Goal: Information Seeking & Learning: Compare options

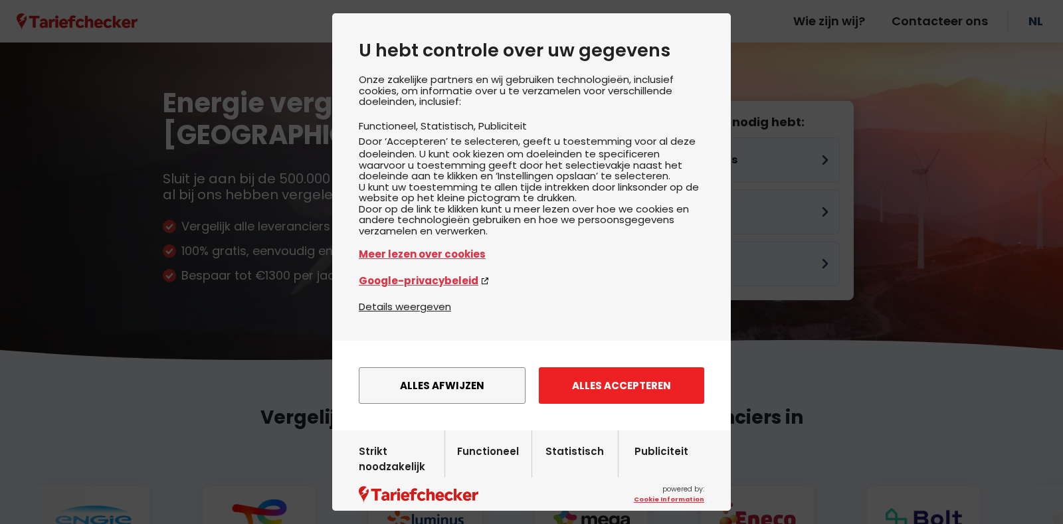
click at [625, 403] on button "Alles accepteren" at bounding box center [621, 385] width 165 height 37
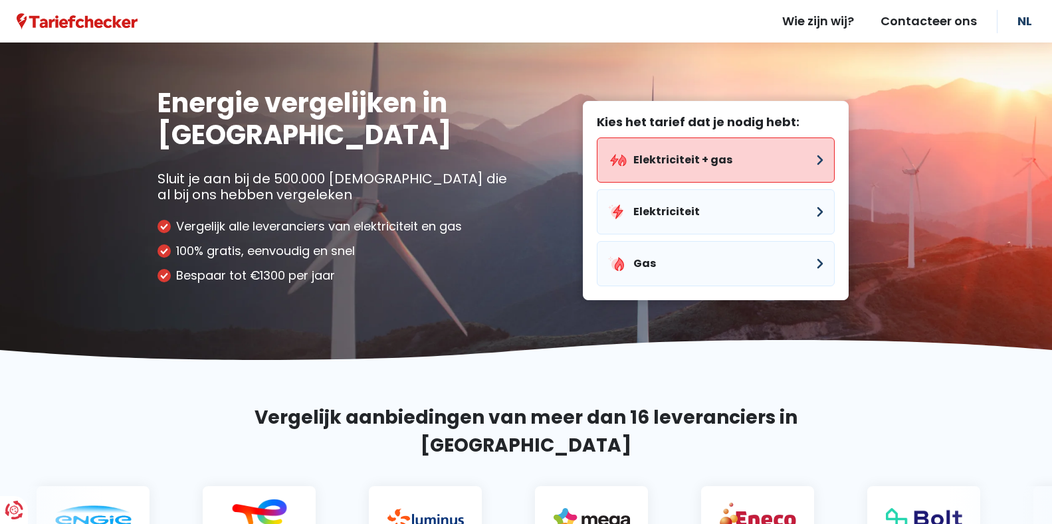
click at [739, 152] on button "Elektriciteit + gas" at bounding box center [716, 160] width 238 height 45
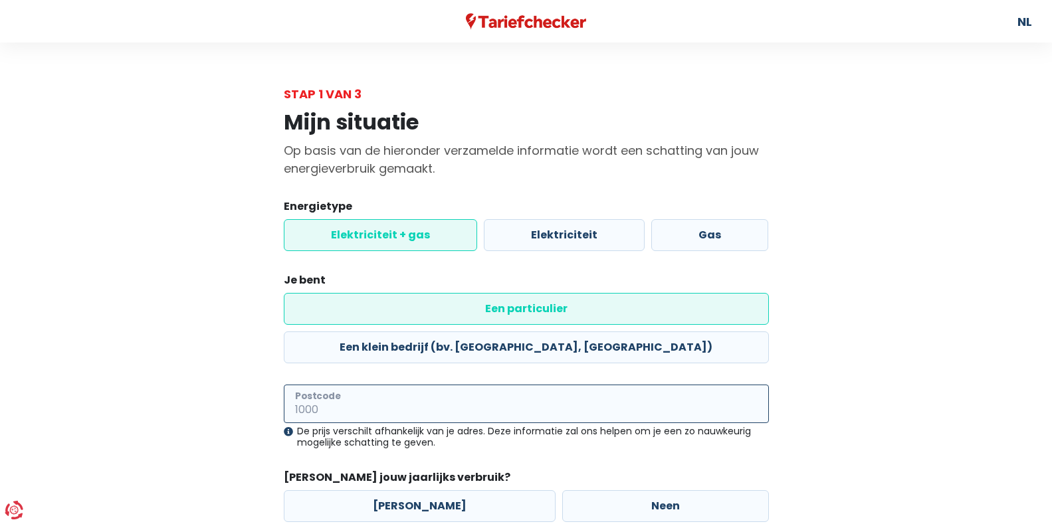
click at [635, 385] on input "Postcode" at bounding box center [526, 404] width 485 height 39
type input "2450"
click at [470, 490] on label "[PERSON_NAME]" at bounding box center [420, 506] width 272 height 32
click at [470, 490] on input "[PERSON_NAME]" at bounding box center [420, 506] width 272 height 32
radio input "true"
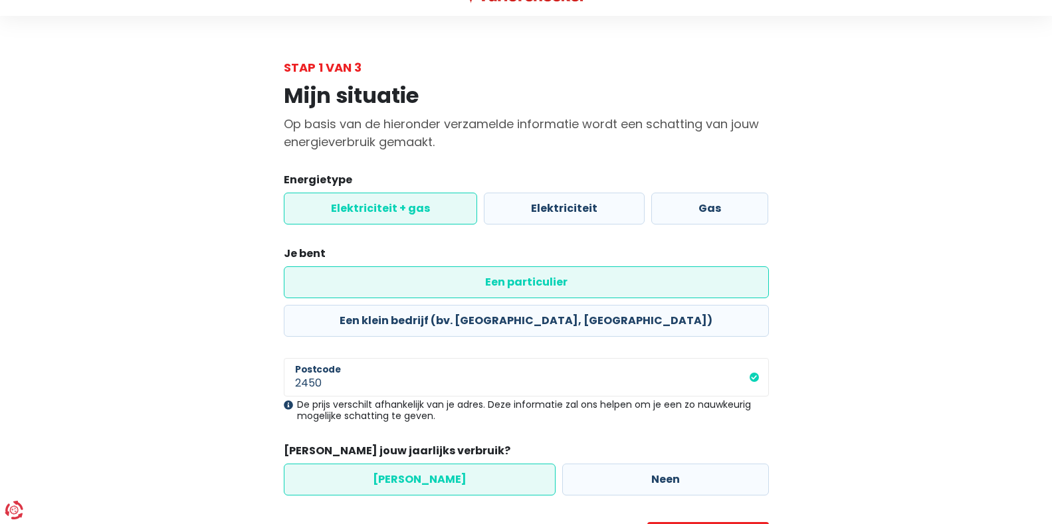
scroll to position [62, 0]
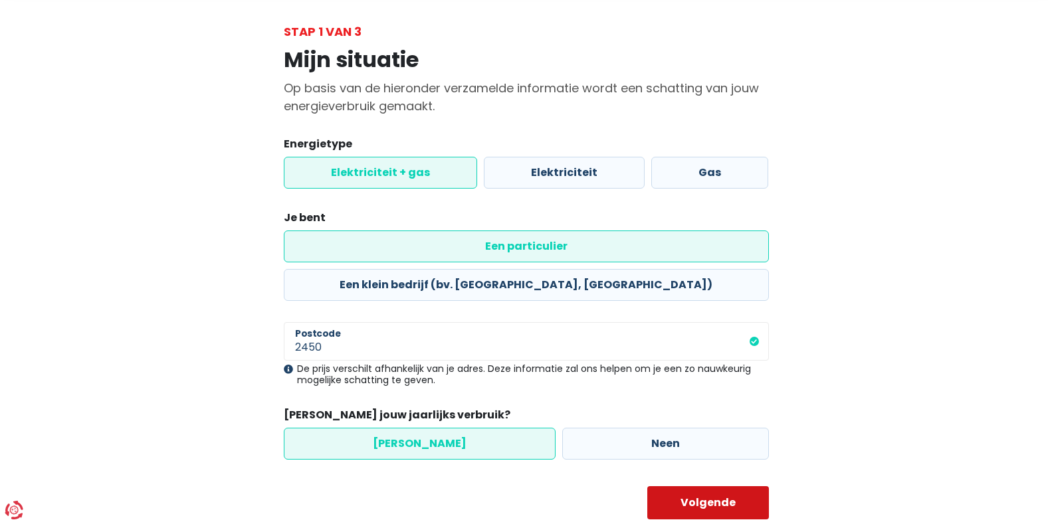
click at [752, 486] on button "Volgende" at bounding box center [708, 502] width 122 height 33
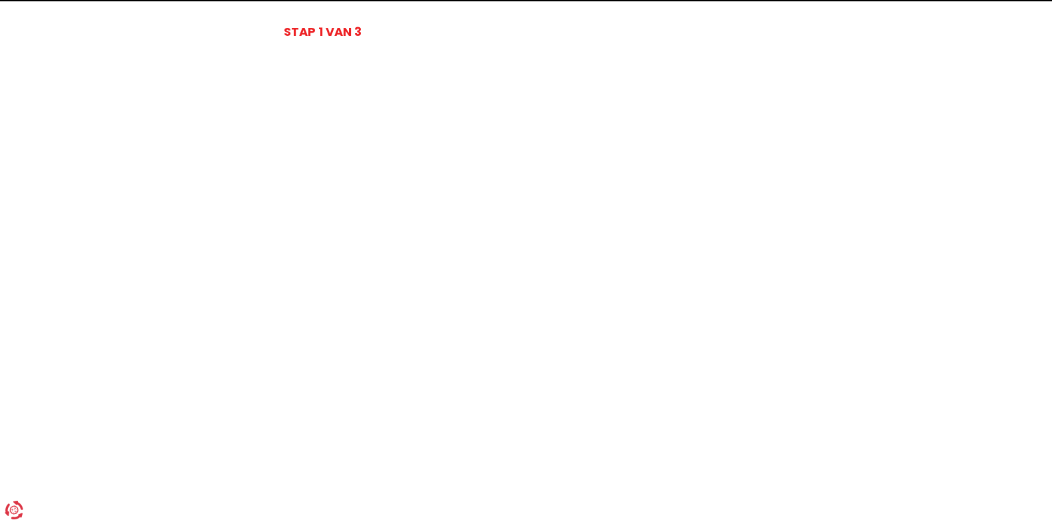
select select
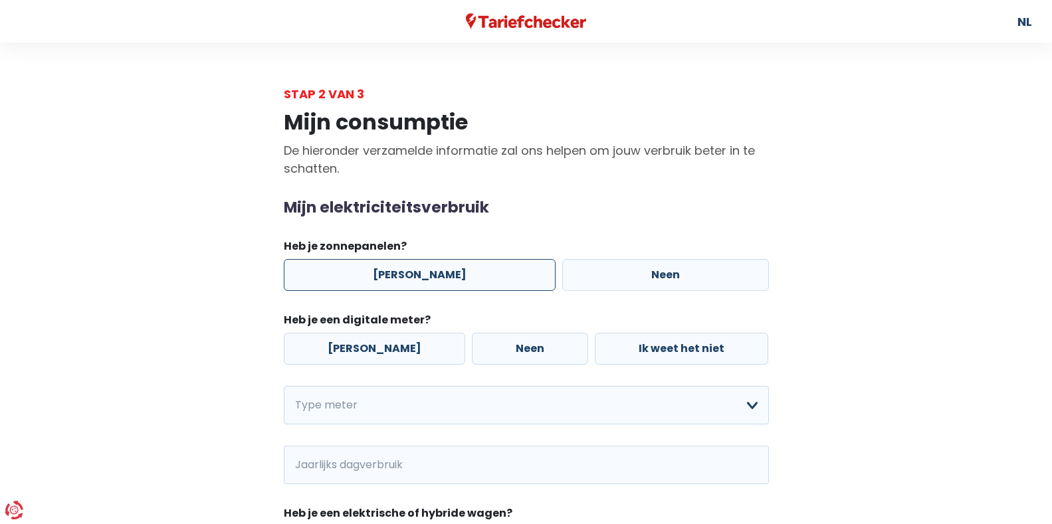
click at [472, 277] on label "[PERSON_NAME]" at bounding box center [420, 275] width 272 height 32
click at [472, 277] on input "[PERSON_NAME]" at bounding box center [420, 275] width 272 height 32
radio input "true"
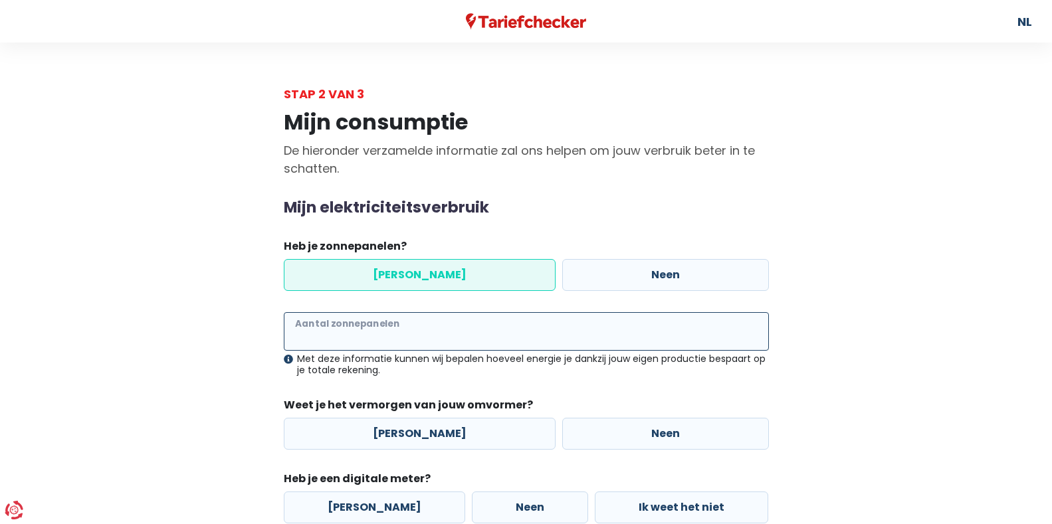
click at [419, 338] on input "Aantal zonnepanelen" at bounding box center [526, 331] width 485 height 39
type input "30"
click at [818, 394] on div "Mijn consumptie De hieronder verzamelde informatie zal ons helpen om jouw verbr…" at bounding box center [527, 489] width 758 height 773
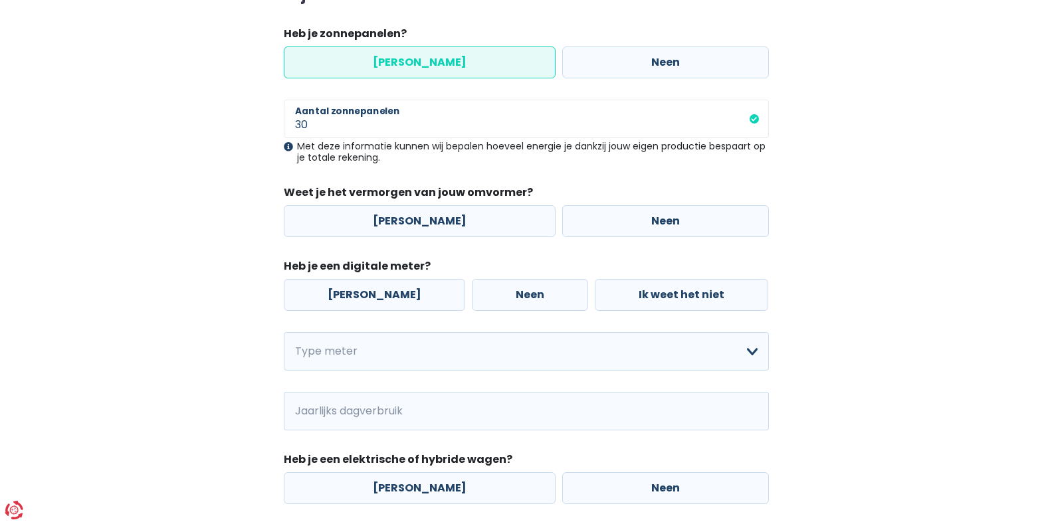
scroll to position [248, 0]
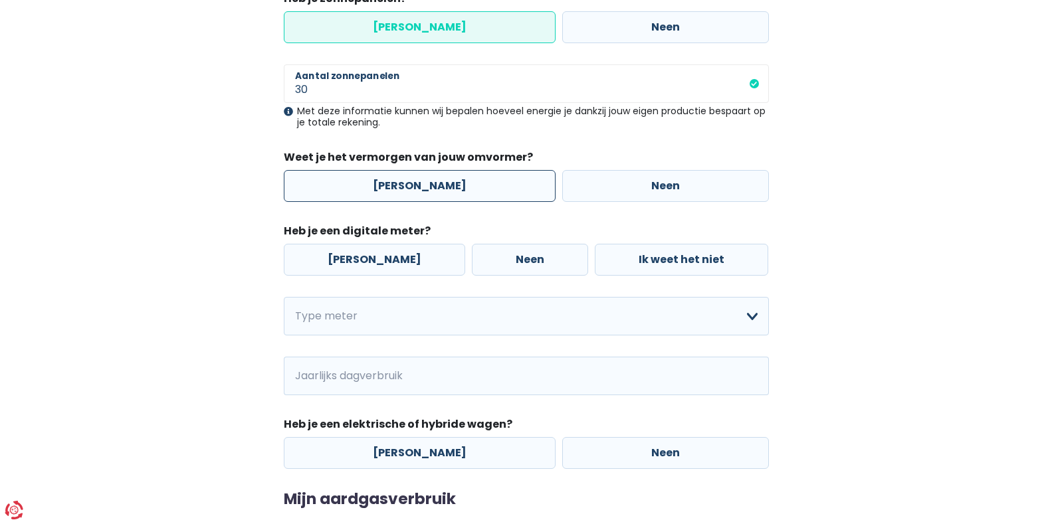
click at [451, 196] on label "[PERSON_NAME]" at bounding box center [420, 186] width 272 height 32
click at [451, 196] on input "[PERSON_NAME]" at bounding box center [420, 186] width 272 height 32
radio input "true"
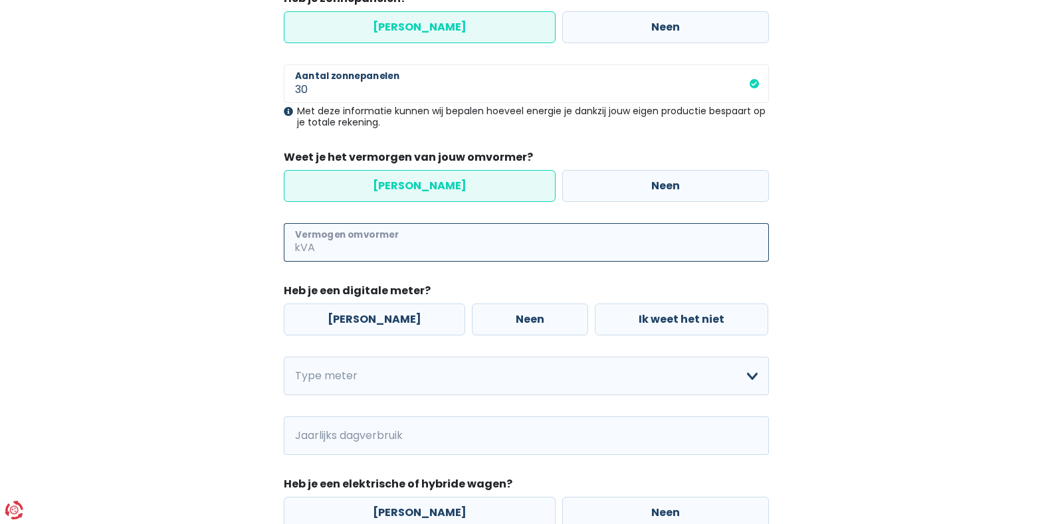
click at [436, 235] on input "Vermogen omvormer" at bounding box center [543, 242] width 451 height 39
type input "8"
click at [374, 320] on label "[PERSON_NAME]" at bounding box center [374, 320] width 181 height 32
click at [374, 320] on input "[PERSON_NAME]" at bounding box center [374, 320] width 181 height 32
radio input "true"
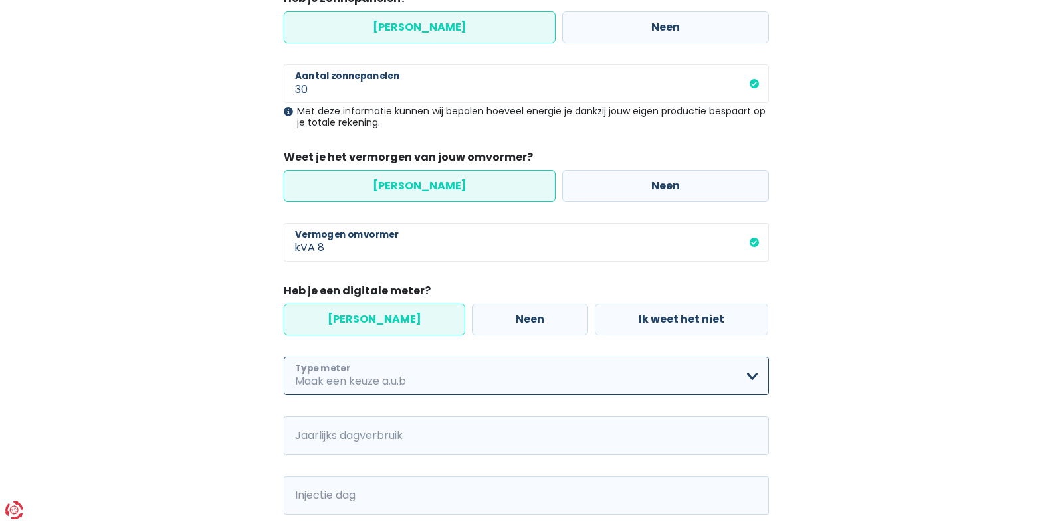
click at [760, 374] on select "Enkelvoudig Tweevoudig Enkelvoudig + uitsluitend nachttarief Tweevoudig + uitsl…" at bounding box center [526, 376] width 485 height 39
select select "day_night_bi_hourly"
click at [284, 357] on select "Enkelvoudig Tweevoudig Enkelvoudig + uitsluitend nachttarief Tweevoudig + uitsl…" at bounding box center [526, 376] width 485 height 39
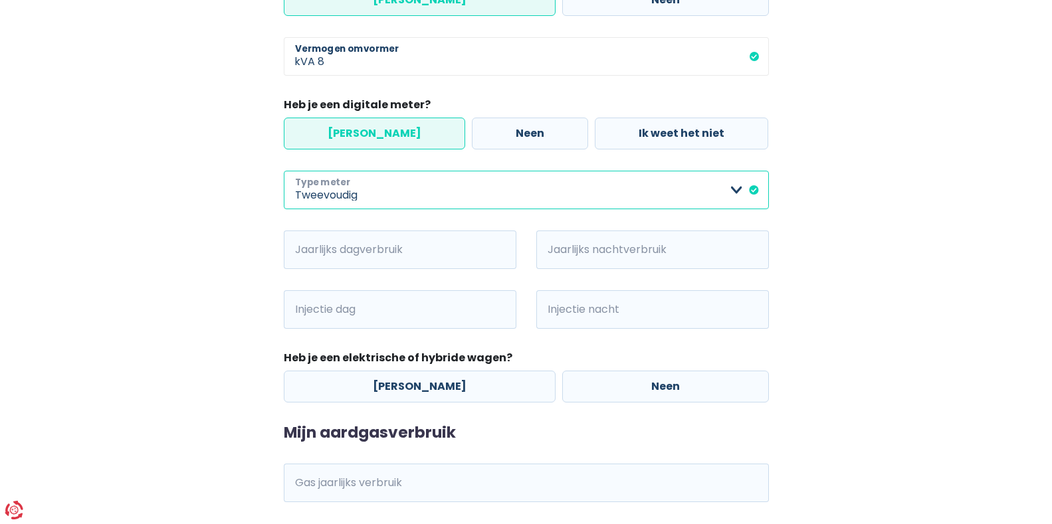
scroll to position [443, 0]
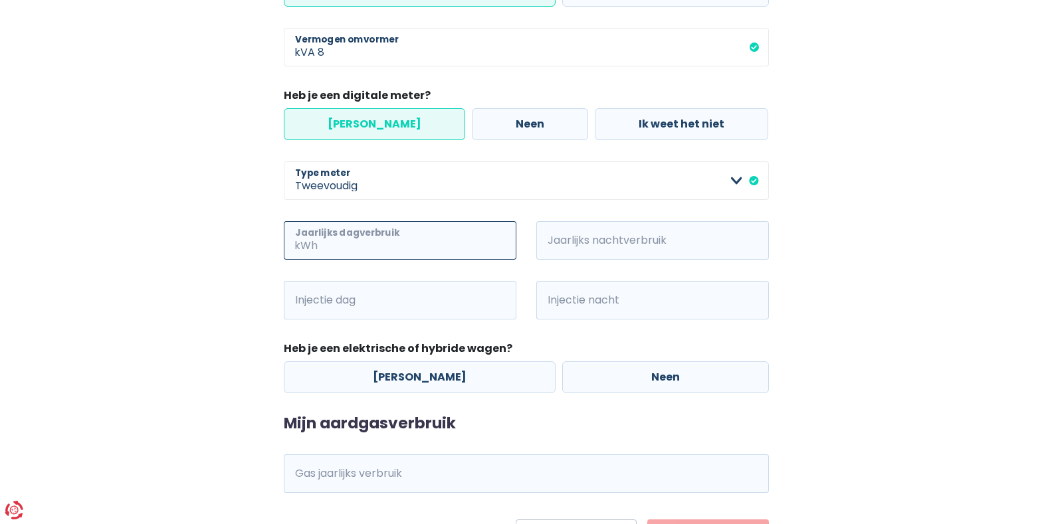
click at [429, 239] on input "Jaarlijks dagverbruik" at bounding box center [418, 240] width 196 height 39
type input "1000"
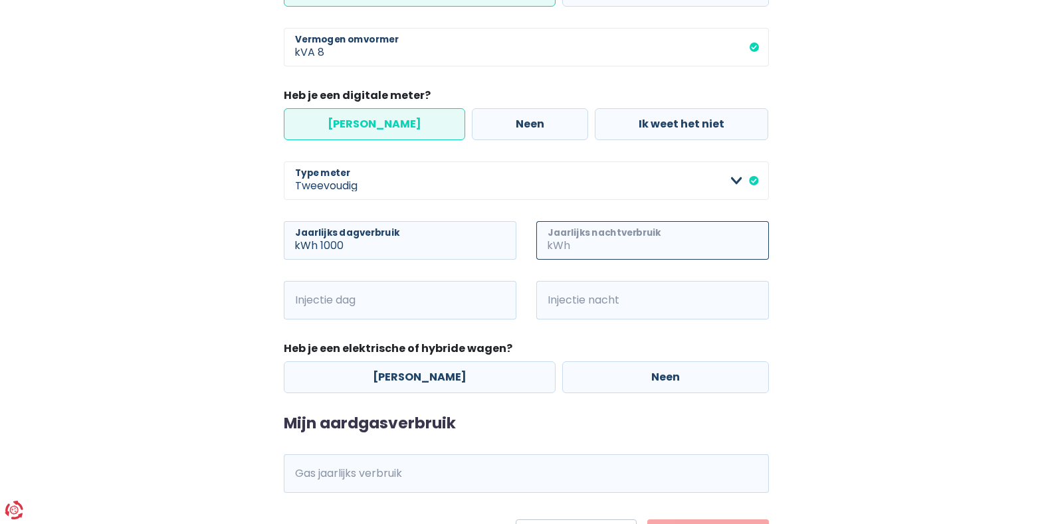
click at [582, 247] on input "Jaarlijks nachtverbruik" at bounding box center [671, 240] width 196 height 39
type input "800"
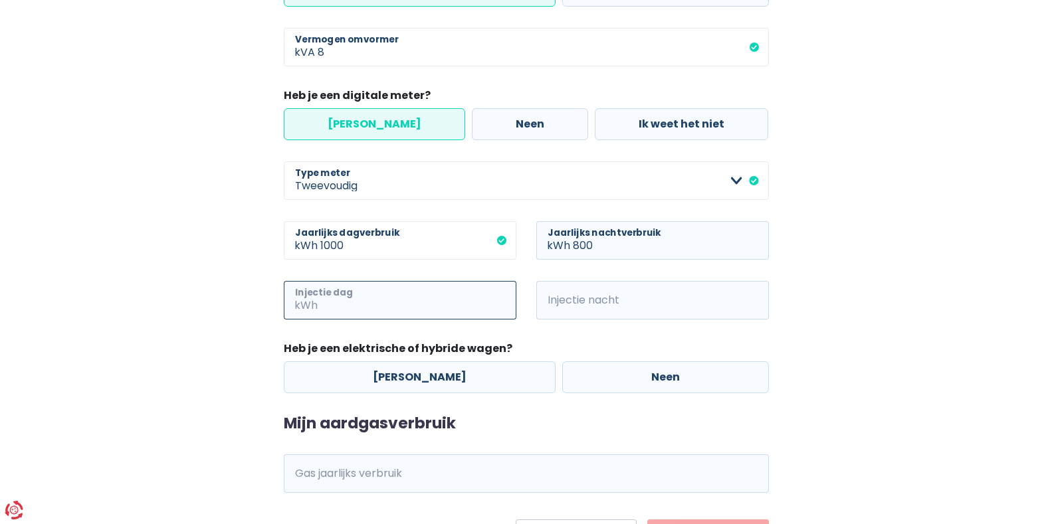
click at [466, 298] on input "Injectie dag" at bounding box center [418, 300] width 196 height 39
type input "6000"
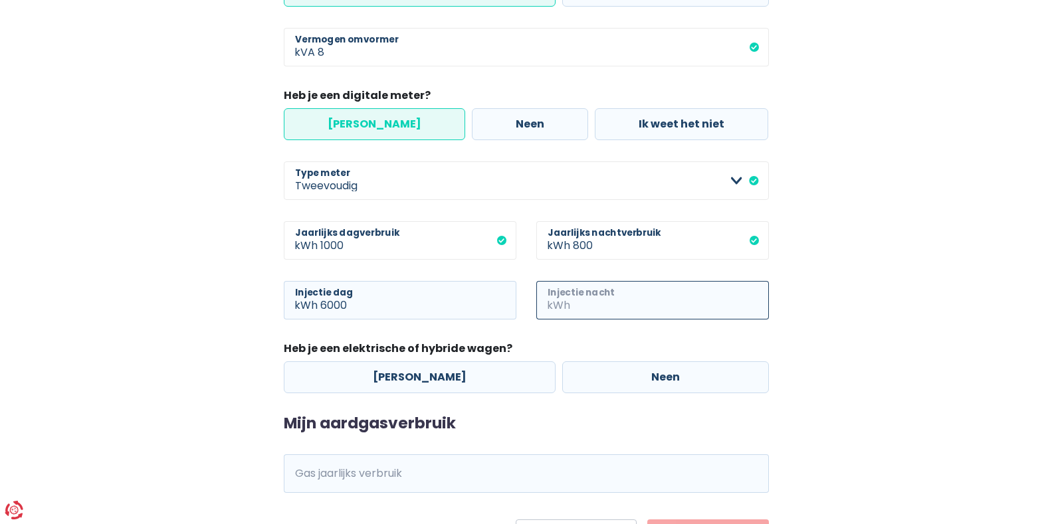
click at [607, 302] on input "Injectie nacht" at bounding box center [671, 300] width 196 height 39
type input "3000"
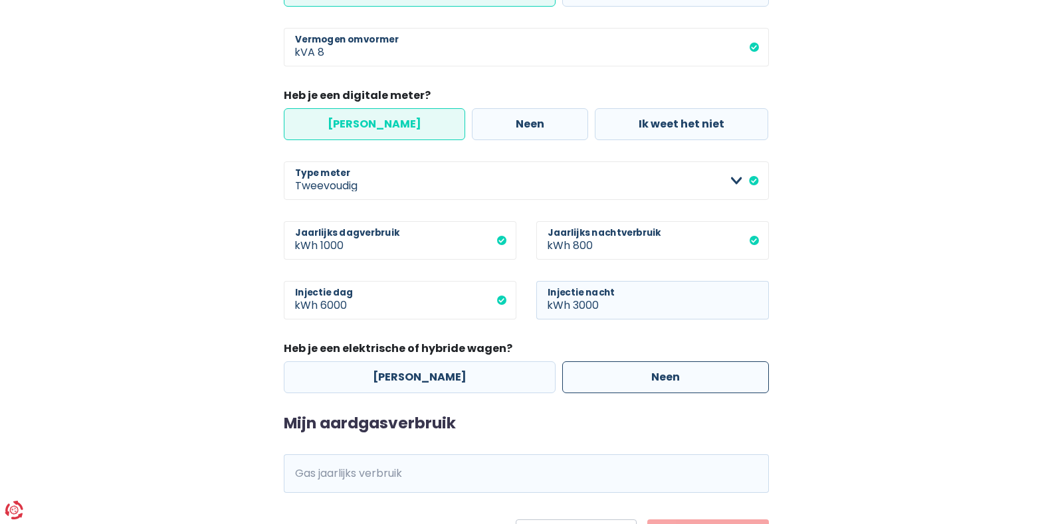
click at [576, 369] on label "Neen" at bounding box center [665, 377] width 207 height 32
click at [576, 369] on input "Neen" at bounding box center [665, 377] width 207 height 32
radio input "true"
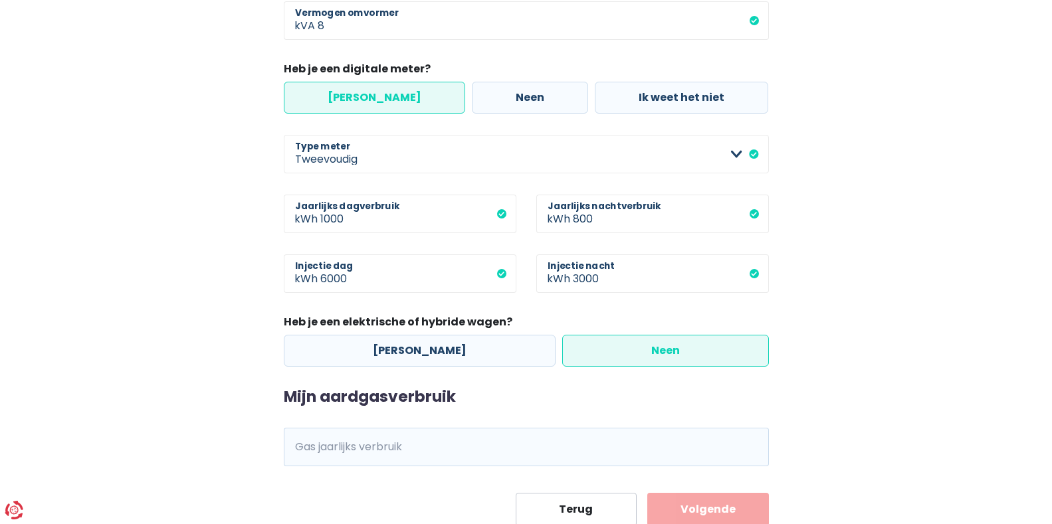
scroll to position [515, 0]
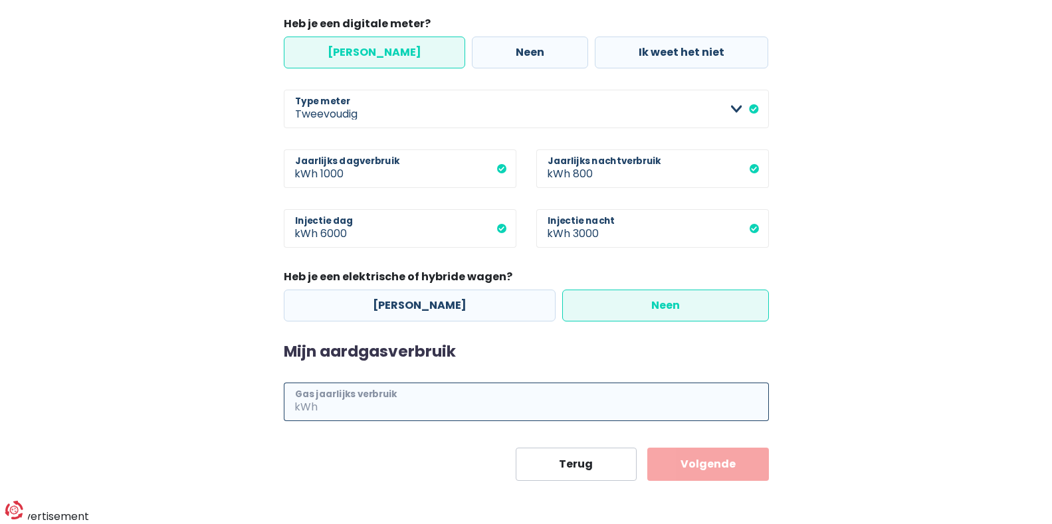
click at [709, 405] on input "Gas jaarlijks verbruik" at bounding box center [544, 402] width 449 height 39
type input "18000"
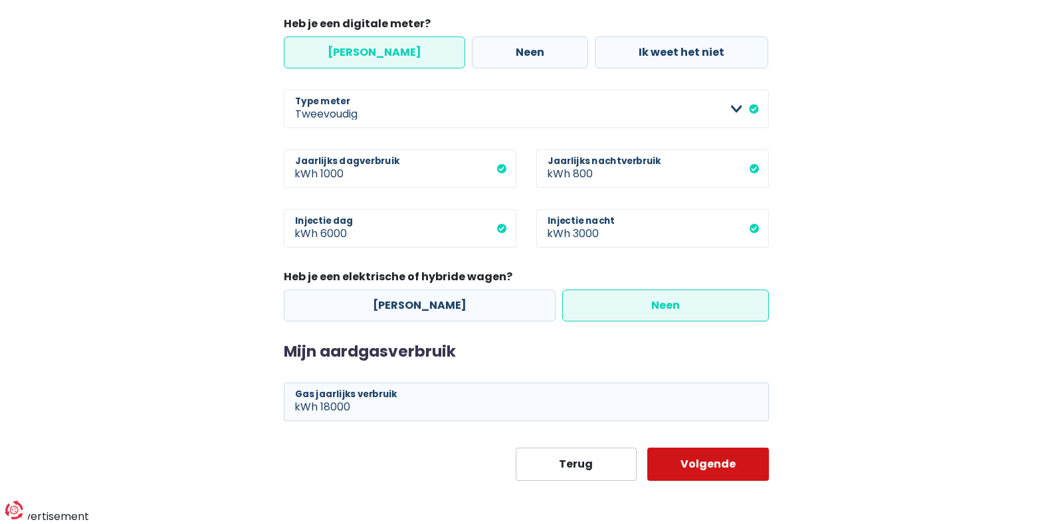
click at [710, 459] on button "Volgende" at bounding box center [708, 464] width 122 height 33
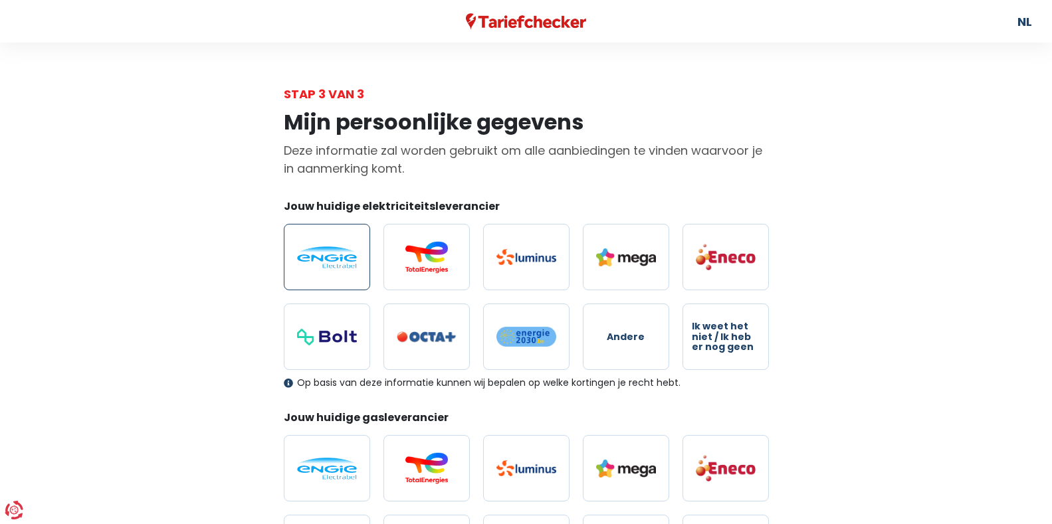
click at [351, 264] on img at bounding box center [327, 258] width 60 height 22
click at [351, 264] on input "radio" at bounding box center [327, 257] width 86 height 66
radio input "true"
click at [350, 453] on label at bounding box center [327, 468] width 86 height 66
click at [350, 453] on input "radio" at bounding box center [327, 468] width 86 height 66
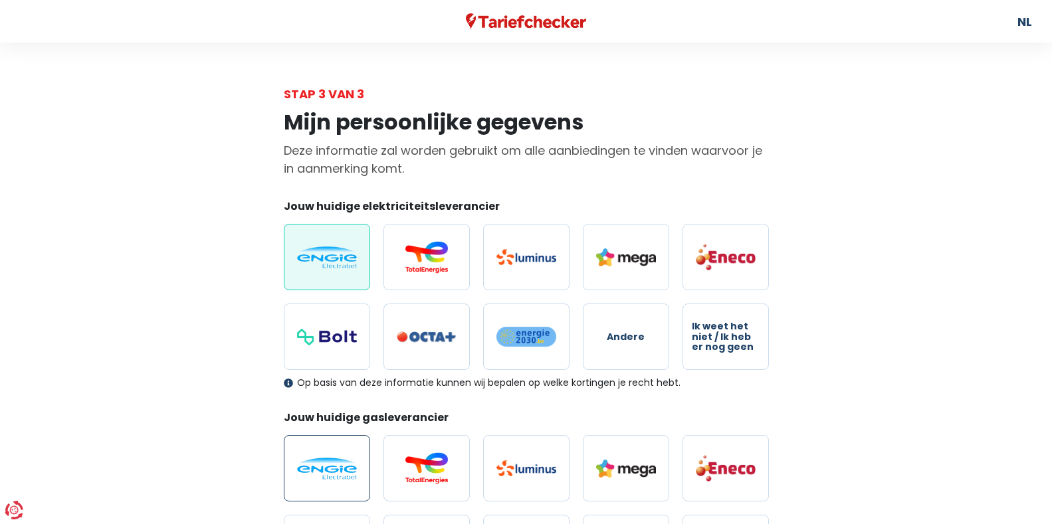
radio input "true"
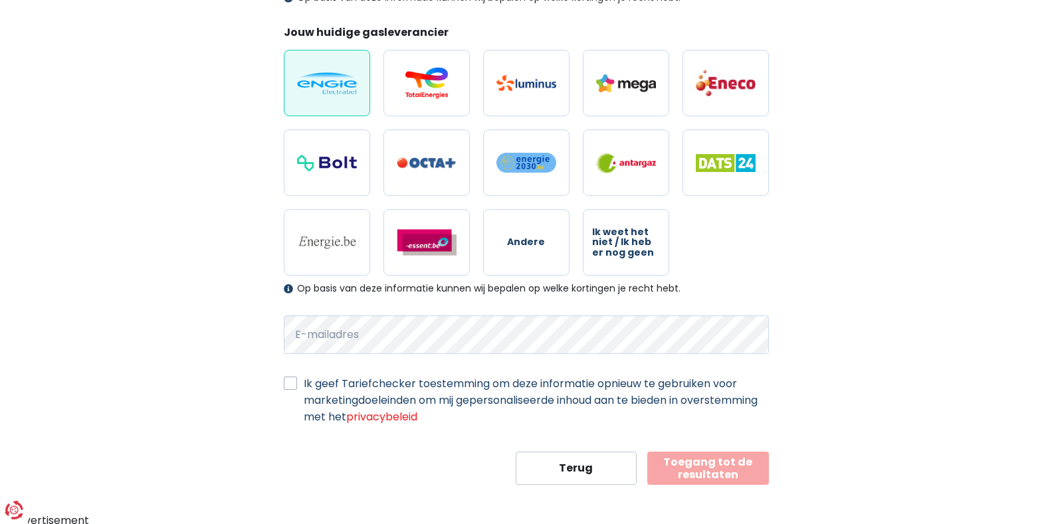
scroll to position [389, 0]
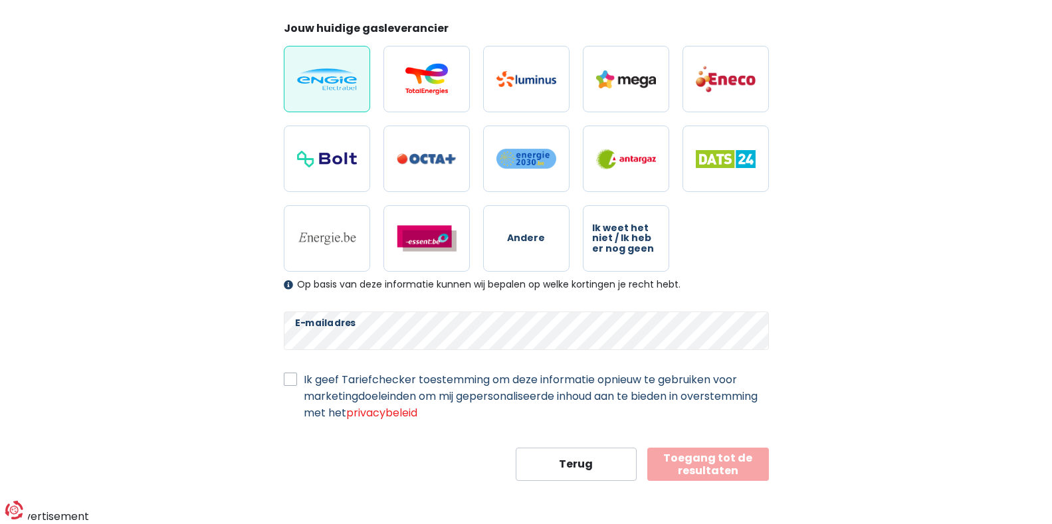
click at [304, 379] on label "Ik geef Tariefchecker toestemming om deze informatie opnieuw te gebruiken voor …" at bounding box center [536, 396] width 465 height 50
click at [290, 379] on input "Ik geef Tariefchecker toestemming om deze informatie opnieuw te gebruiken voor …" at bounding box center [290, 377] width 13 height 13
checkbox input "true"
click at [750, 460] on button "Toegang tot de resultaten" at bounding box center [708, 464] width 122 height 33
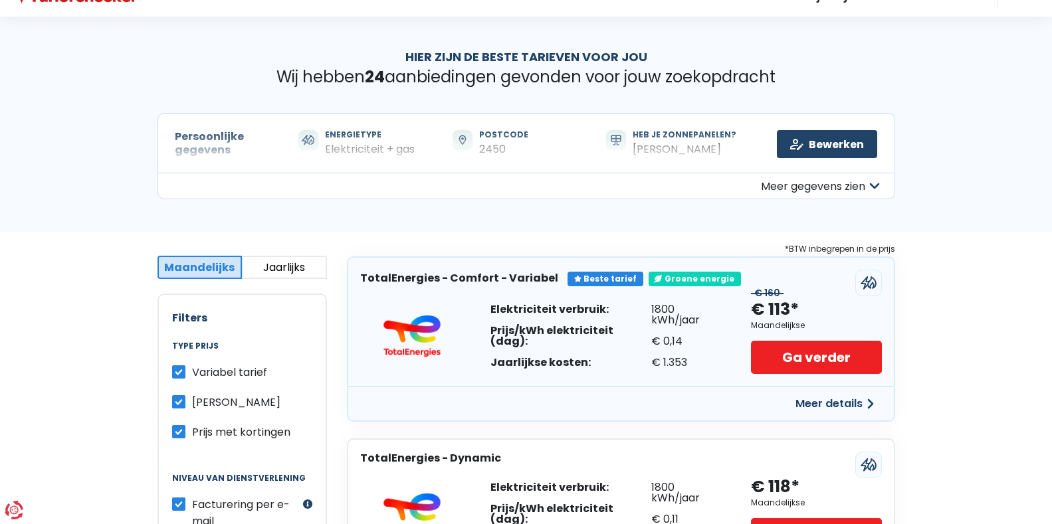
scroll to position [24, 0]
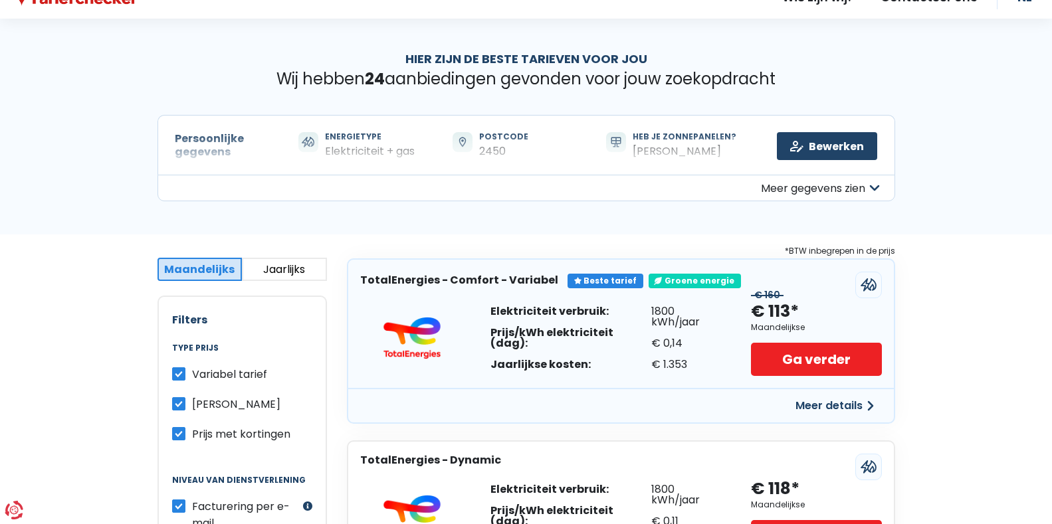
click at [304, 264] on button "Jaarlijks" at bounding box center [284, 269] width 85 height 23
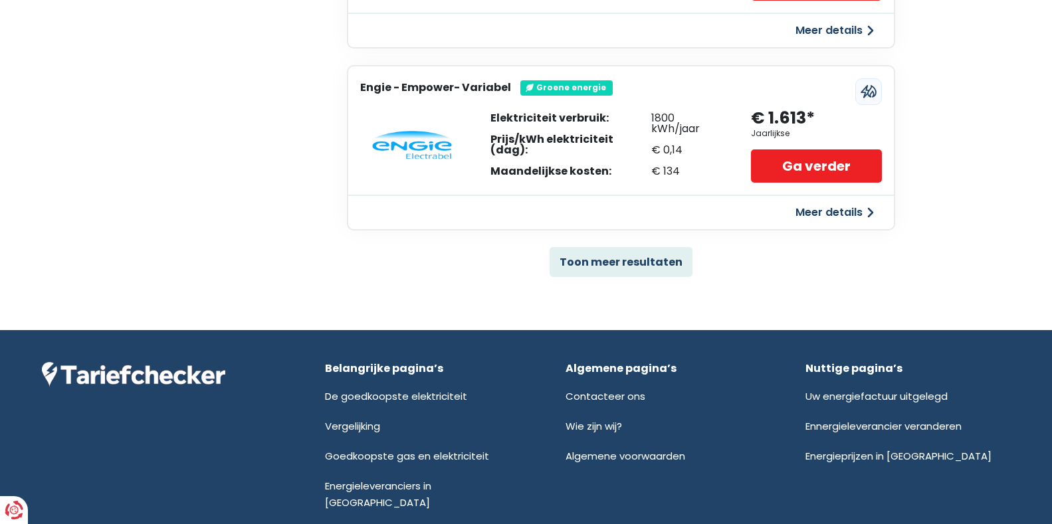
scroll to position [968, 0]
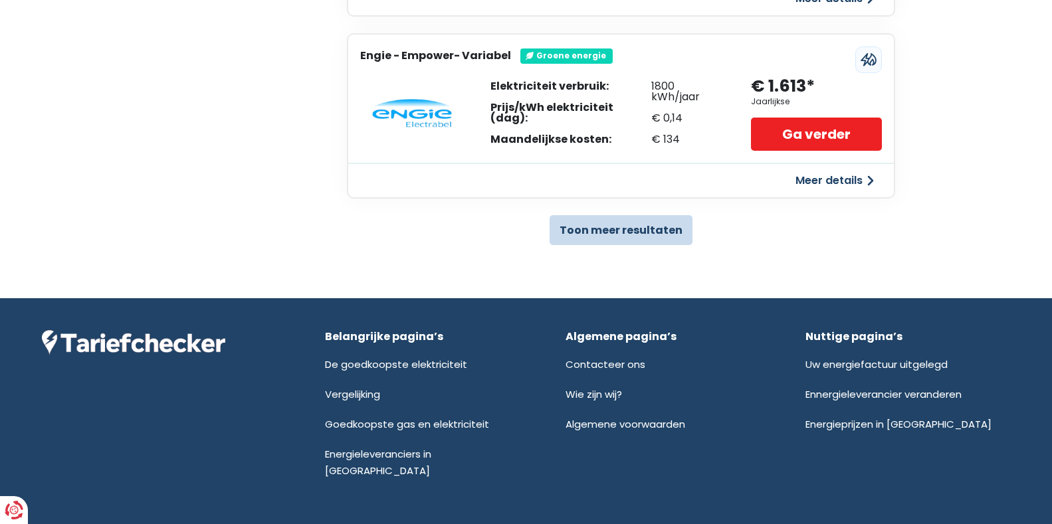
click at [664, 222] on button "Toon meer resultaten" at bounding box center [621, 230] width 143 height 30
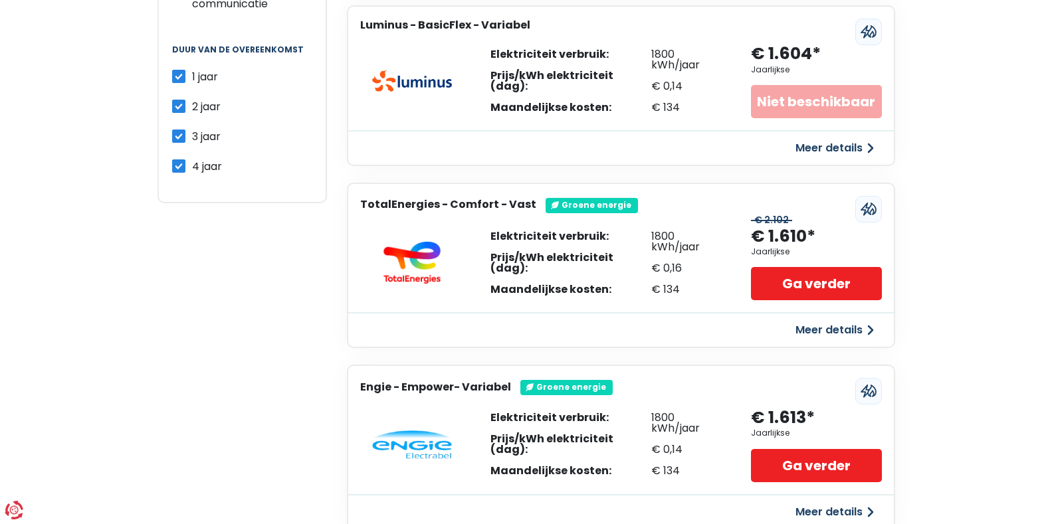
scroll to position [0, 0]
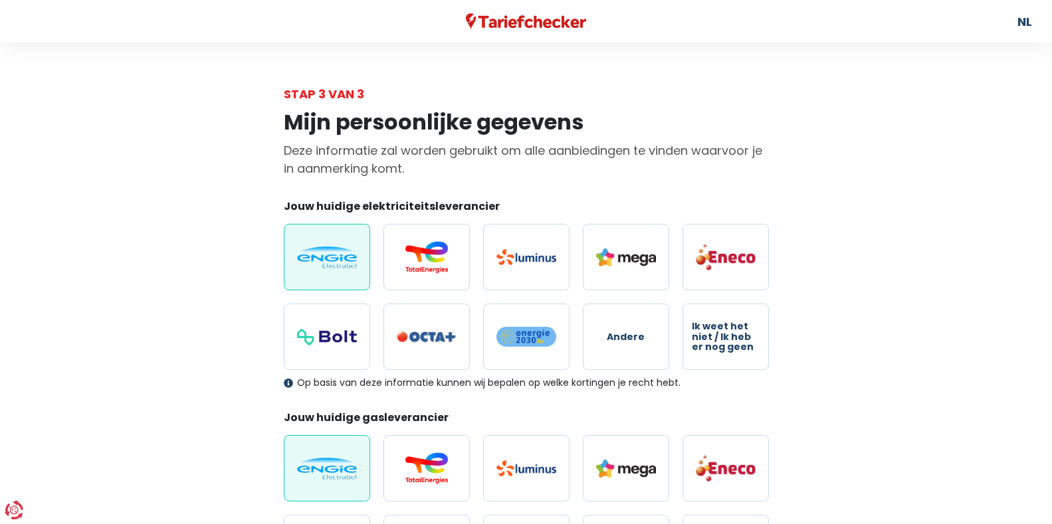
scroll to position [389, 0]
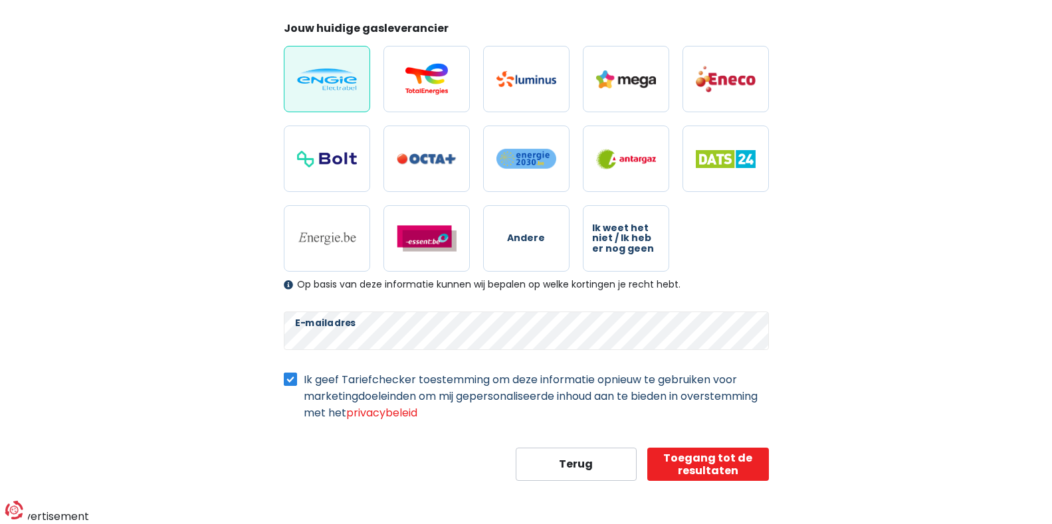
select select "day_night_bi_hourly"
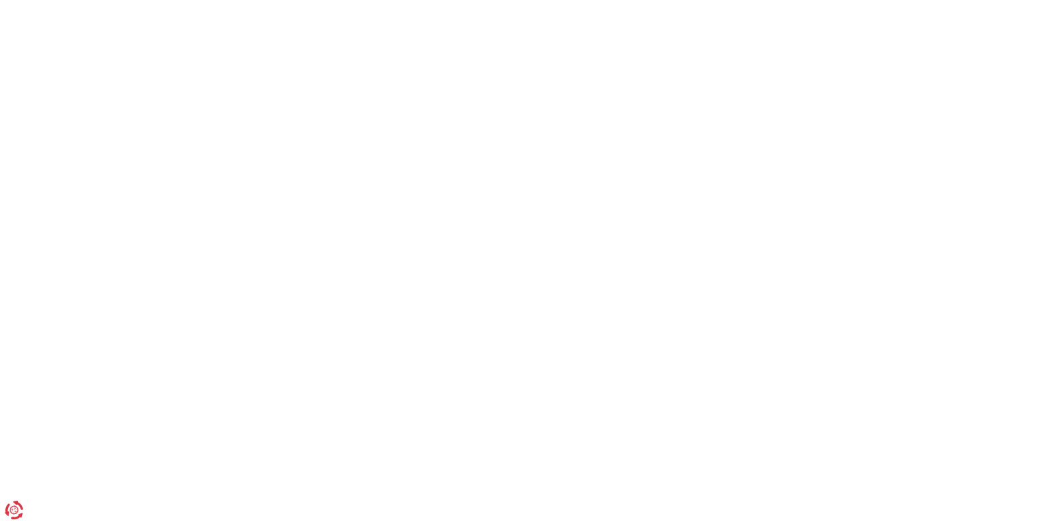
scroll to position [515, 0]
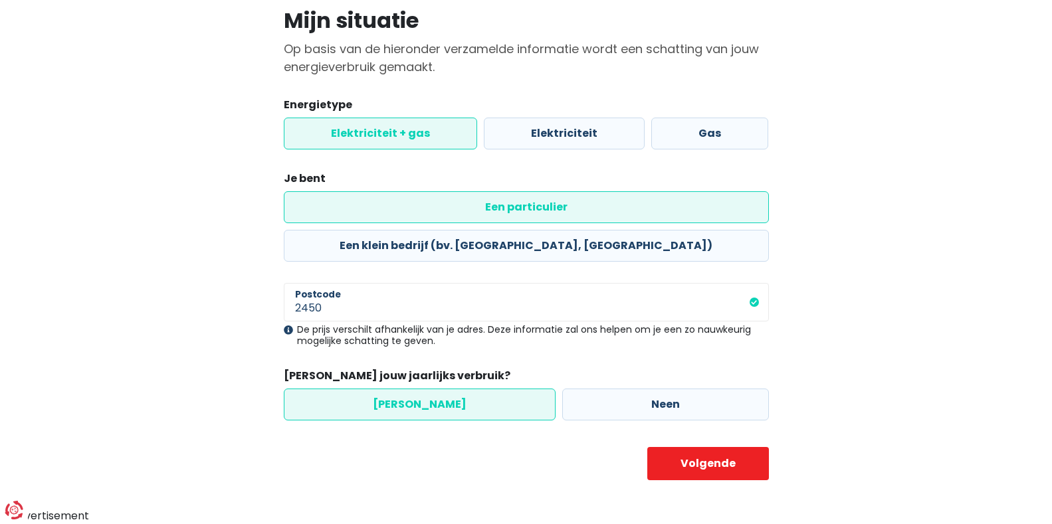
scroll to position [62, 0]
